Goal: Use online tool/utility: Utilize a website feature to perform a specific function

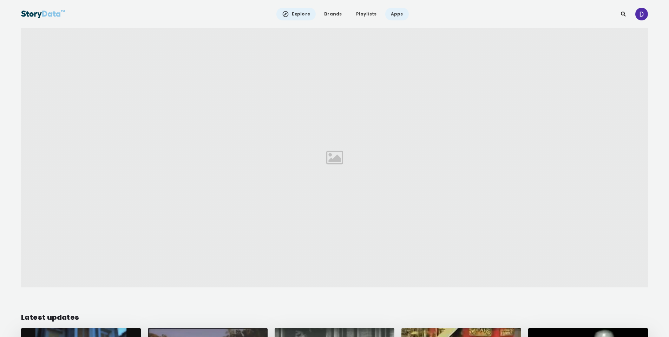
click at [396, 15] on link "Apps" at bounding box center [397, 14] width 24 height 13
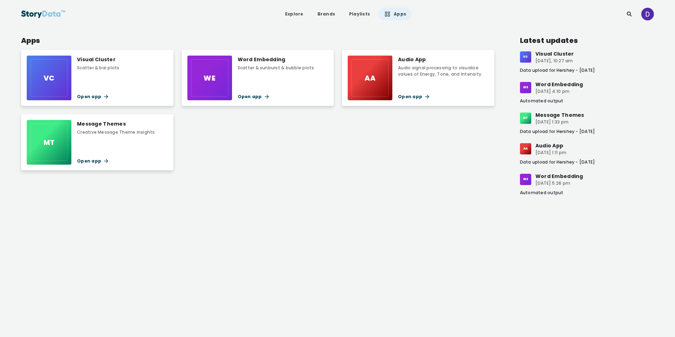
click at [119, 88] on div "VC Visual Cluster Scatter & bar plots Open app" at bounding box center [97, 78] width 152 height 56
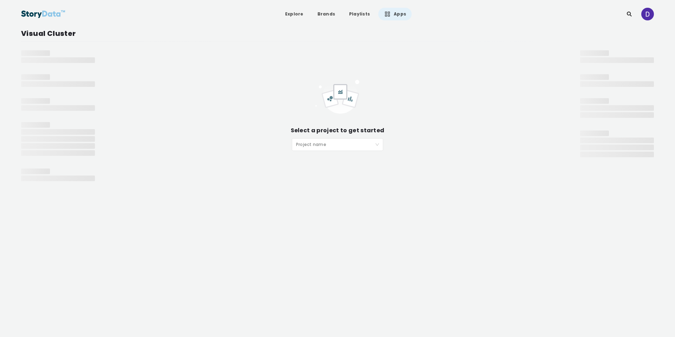
click at [342, 147] on input "search" at bounding box center [335, 143] width 78 height 11
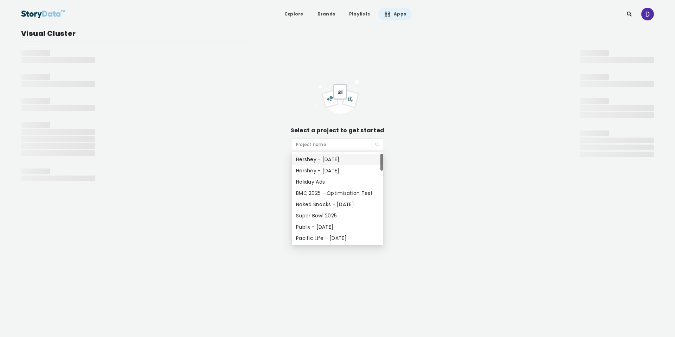
click at [338, 159] on div "Hershey - [DATE]" at bounding box center [337, 159] width 83 height 8
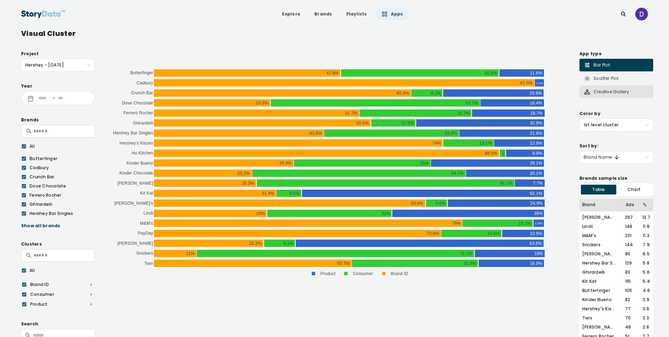
click at [608, 95] on div "Creative Gallery" at bounding box center [606, 91] width 45 height 7
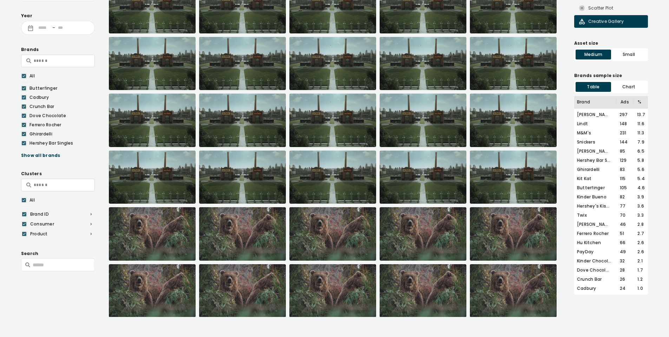
scroll to position [71, 0]
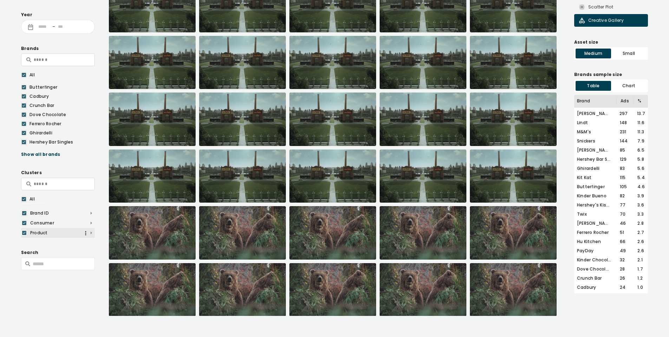
click at [93, 233] on span "Product" at bounding box center [58, 232] width 74 height 6
